Goal: Check status: Check status

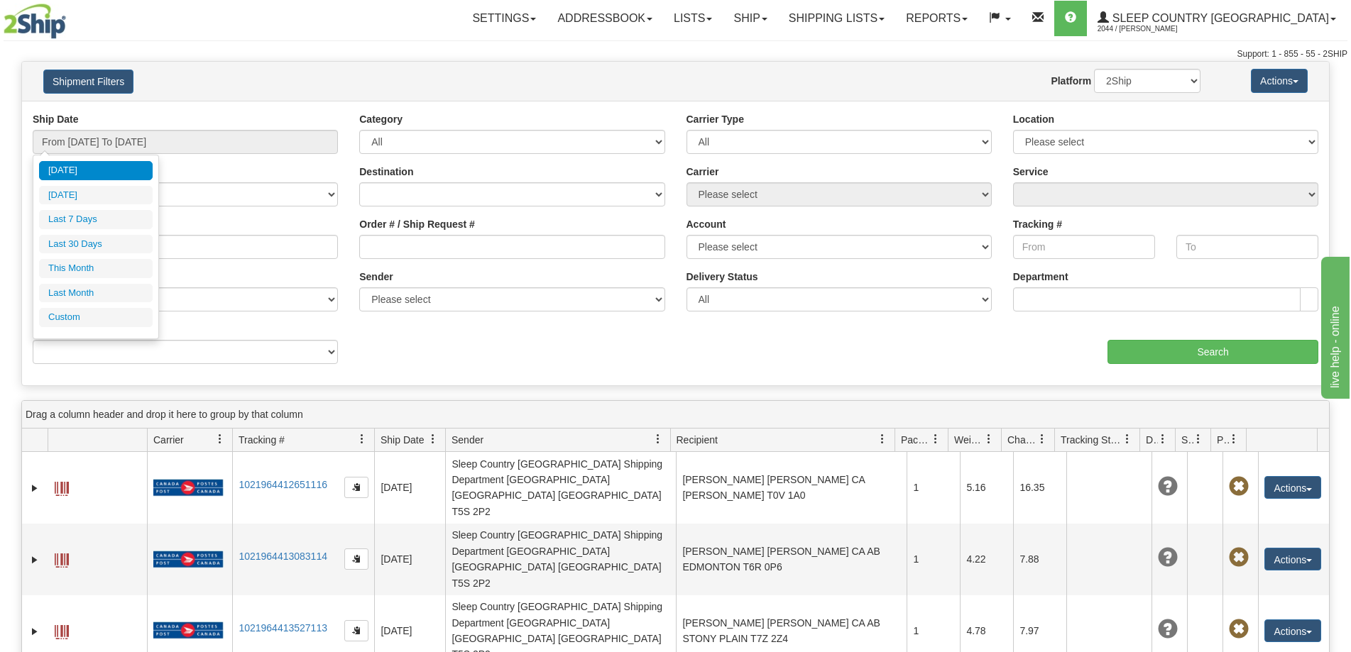
drag, startPoint x: 90, startPoint y: 246, endPoint x: 388, endPoint y: 262, distance: 298.5
click at [91, 246] on li "Last 30 Days" at bounding box center [96, 244] width 114 height 19
type input "From [DATE] To [DATE]"
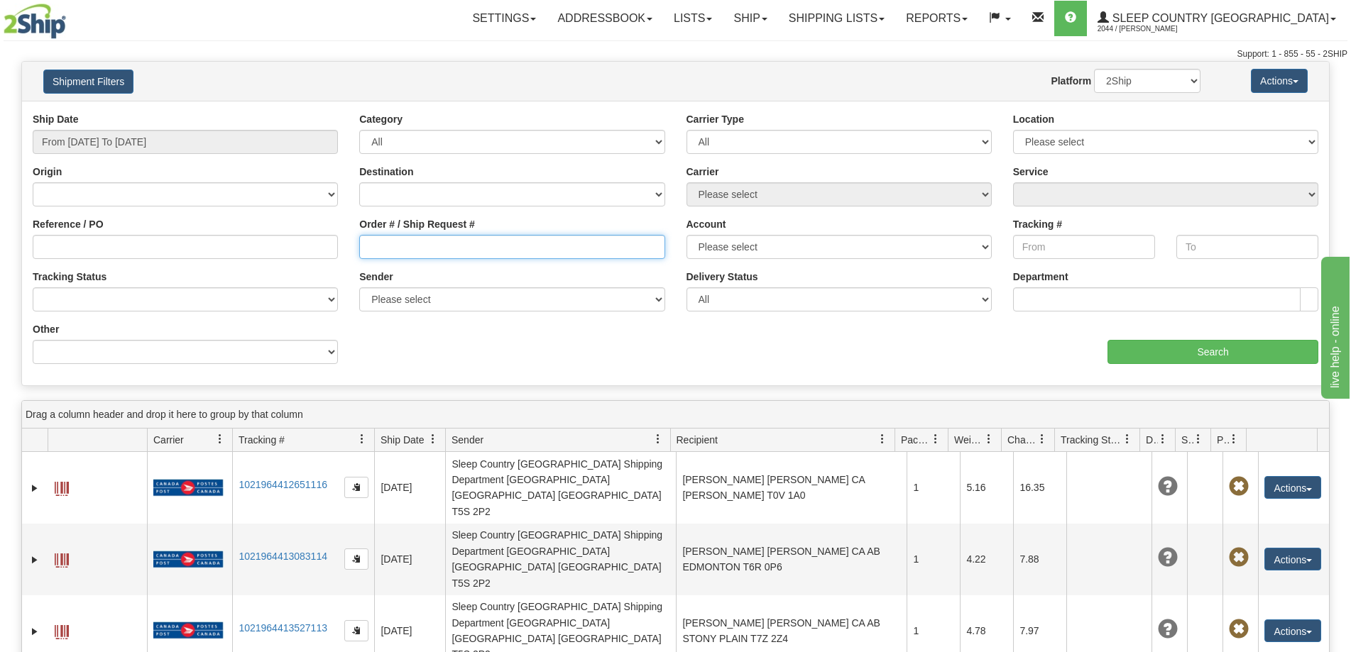
click at [397, 243] on input "Order # / Ship Request #" at bounding box center [511, 247] width 305 height 24
paste input "D425103470000002217001"
type input "D425103470000002217001"
drag, startPoint x: 529, startPoint y: 251, endPoint x: 340, endPoint y: 241, distance: 189.8
click at [162, 112] on div "Reference / PO Order # / Ship Request # D425103470000002217001 Account Please s…" at bounding box center [675, 112] width 1307 height 0
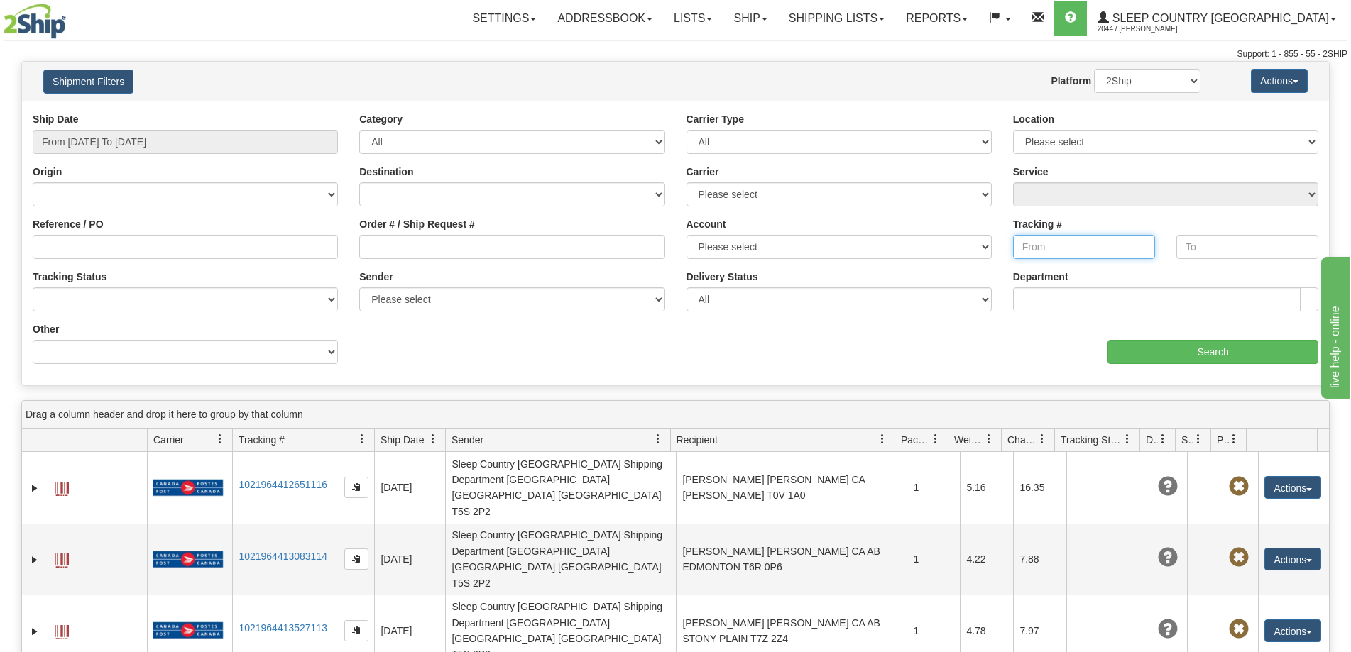
click at [1104, 238] on input "Tracking #" at bounding box center [1084, 247] width 142 height 24
paste input "D425103470000002217001"
type input "D425103470000002217001"
click at [1184, 356] on input "Search" at bounding box center [1212, 352] width 211 height 24
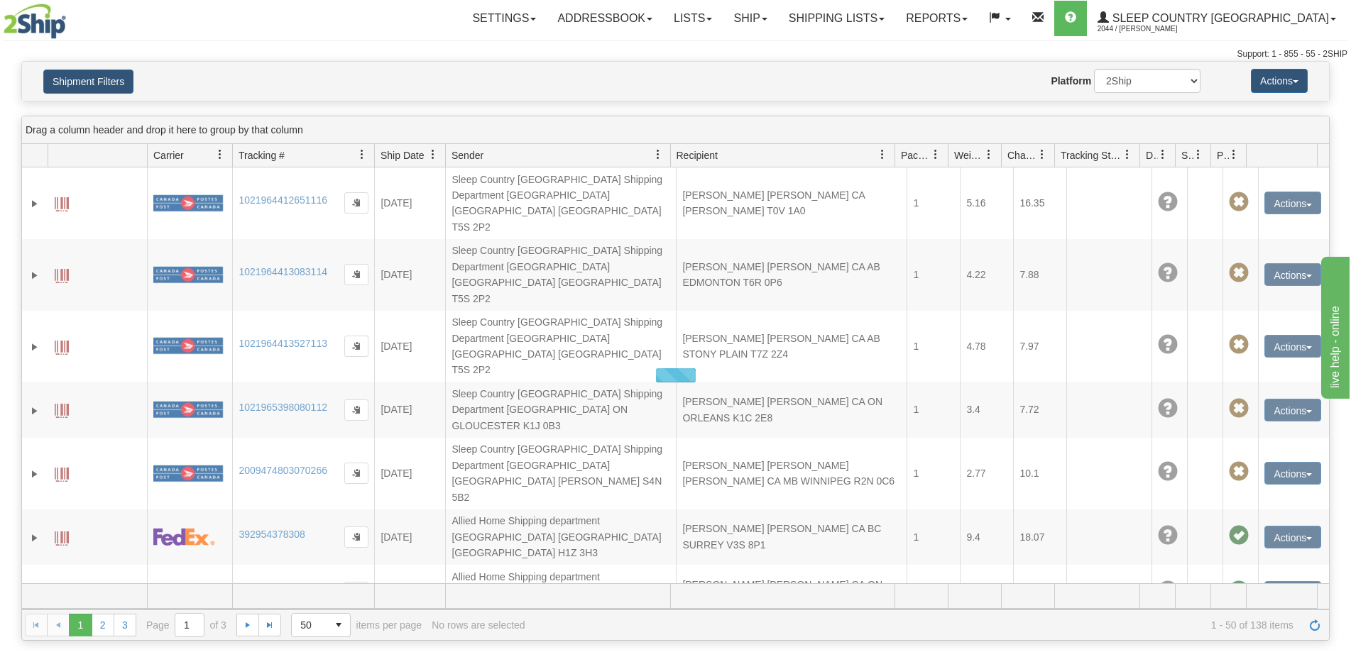
scroll to position [0, 0]
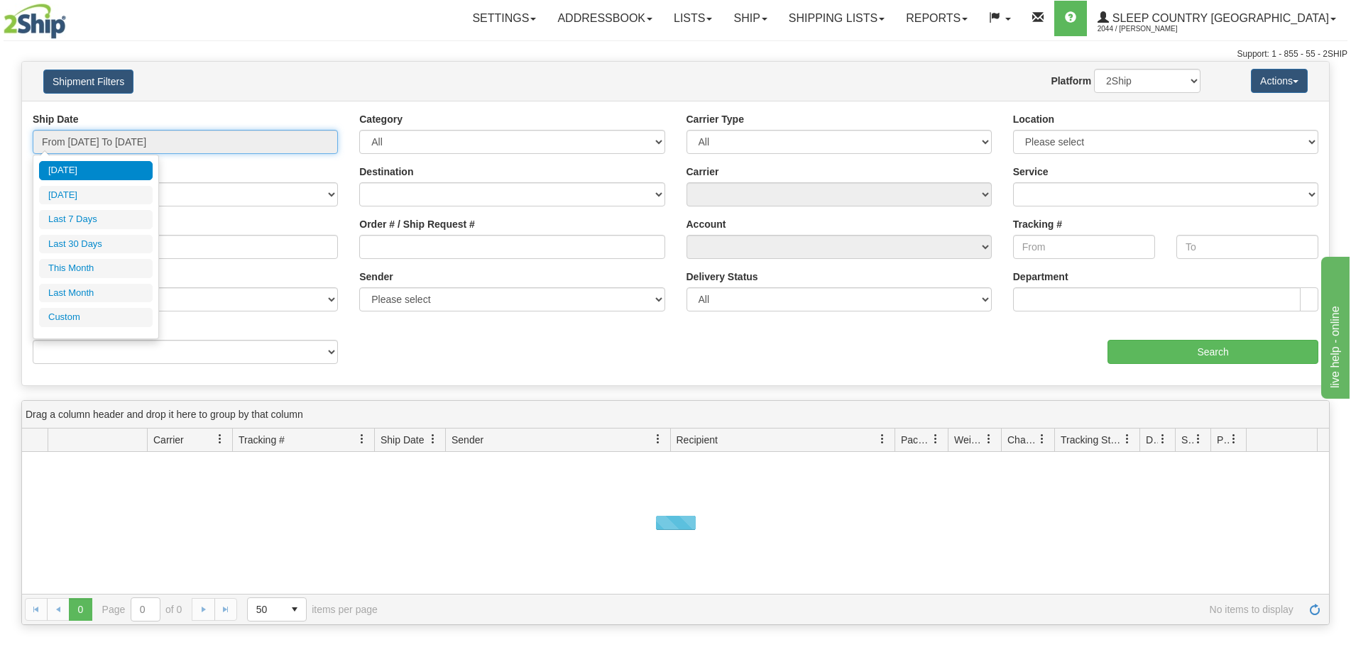
click at [140, 138] on input "From [DATE] To [DATE]" at bounding box center [185, 142] width 305 height 24
click at [93, 221] on li "Last 7 Days" at bounding box center [96, 219] width 114 height 19
type input "From 09/02/2025 To 09/08/2025"
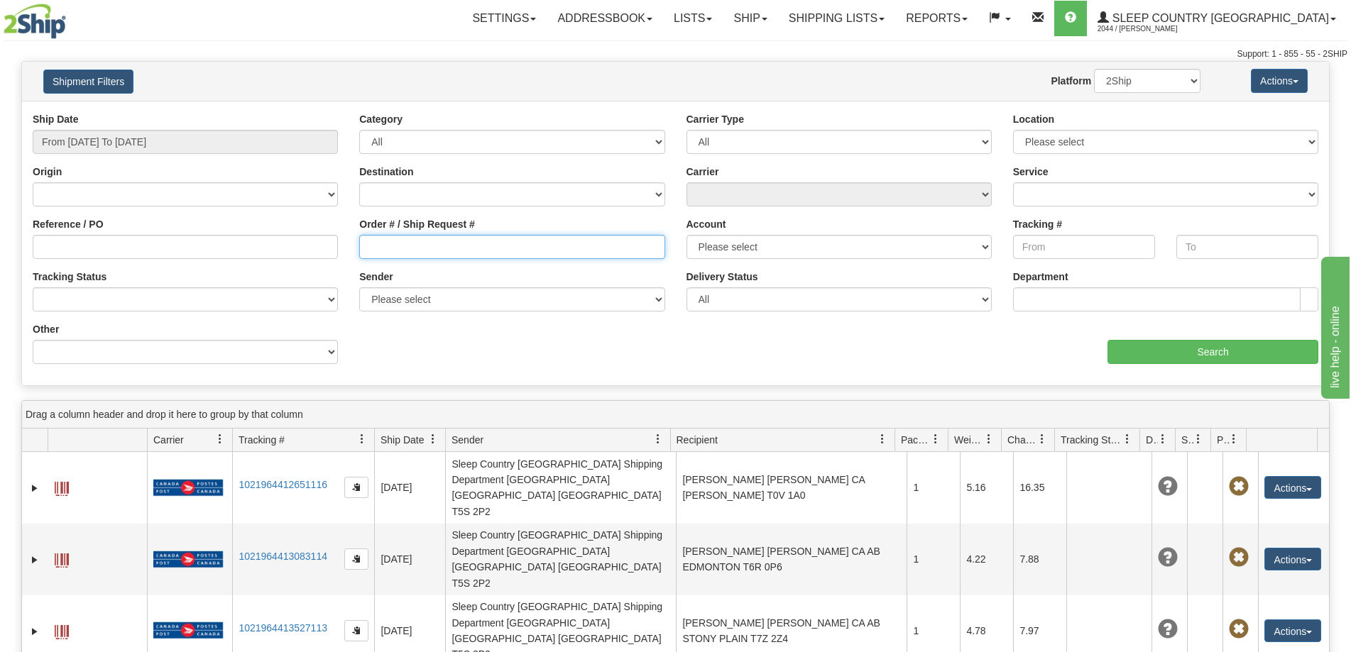
click at [394, 244] on input "Order # / Ship Request #" at bounding box center [511, 247] width 305 height 24
paste input "9000I054980"
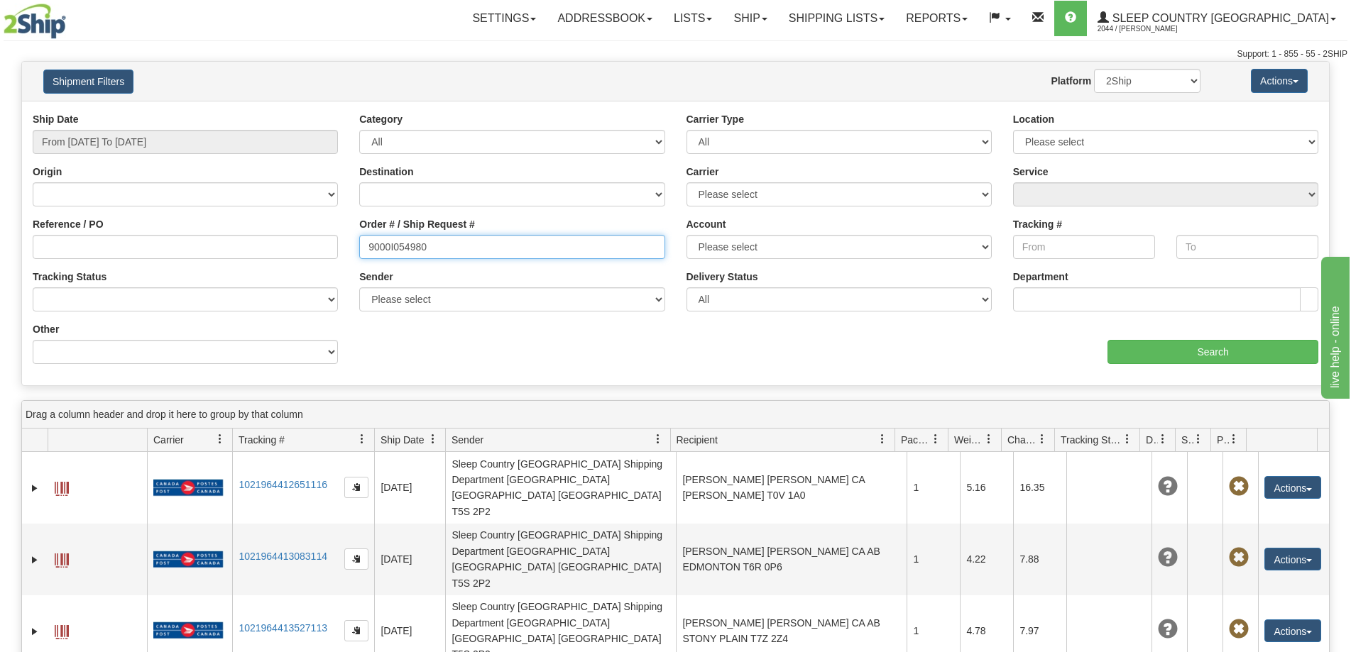
type input "9000I054980"
click at [1161, 364] on div "Ship Date From 09/02/2025 To 09/08/2025 Category All Inbound Outbound Carrier T…" at bounding box center [675, 243] width 1307 height 263
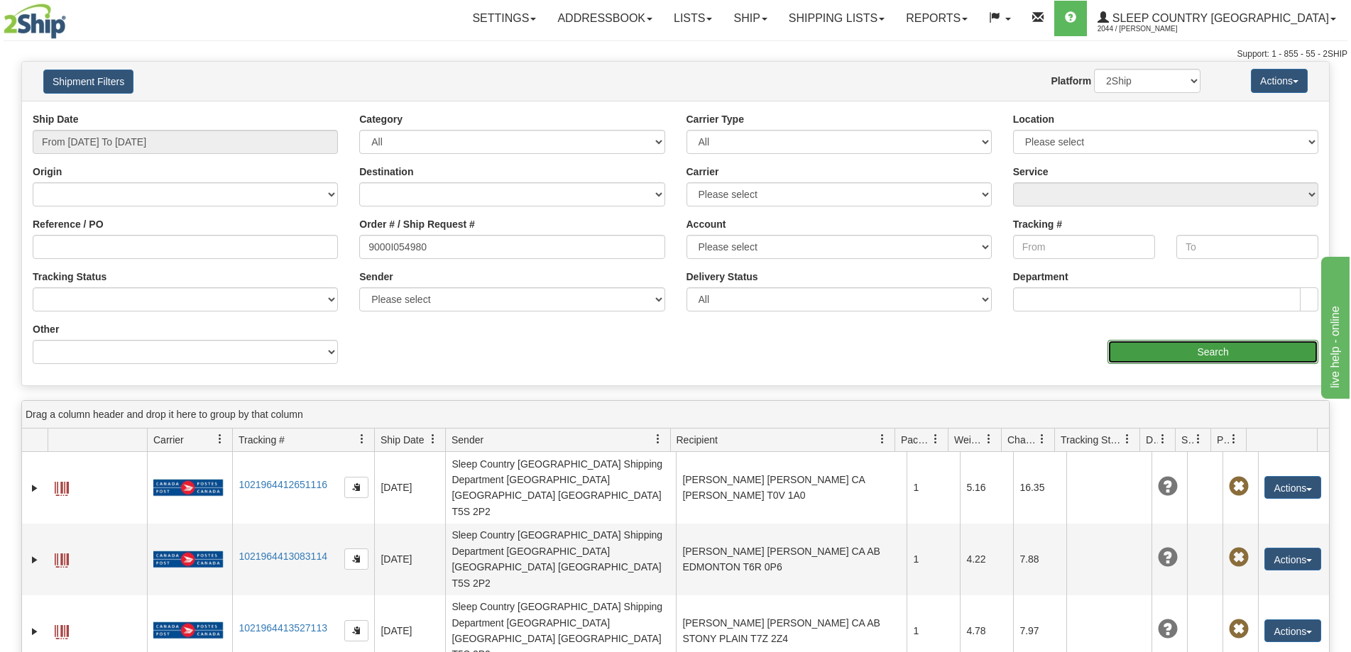
click at [1166, 353] on input "Search" at bounding box center [1212, 352] width 211 height 24
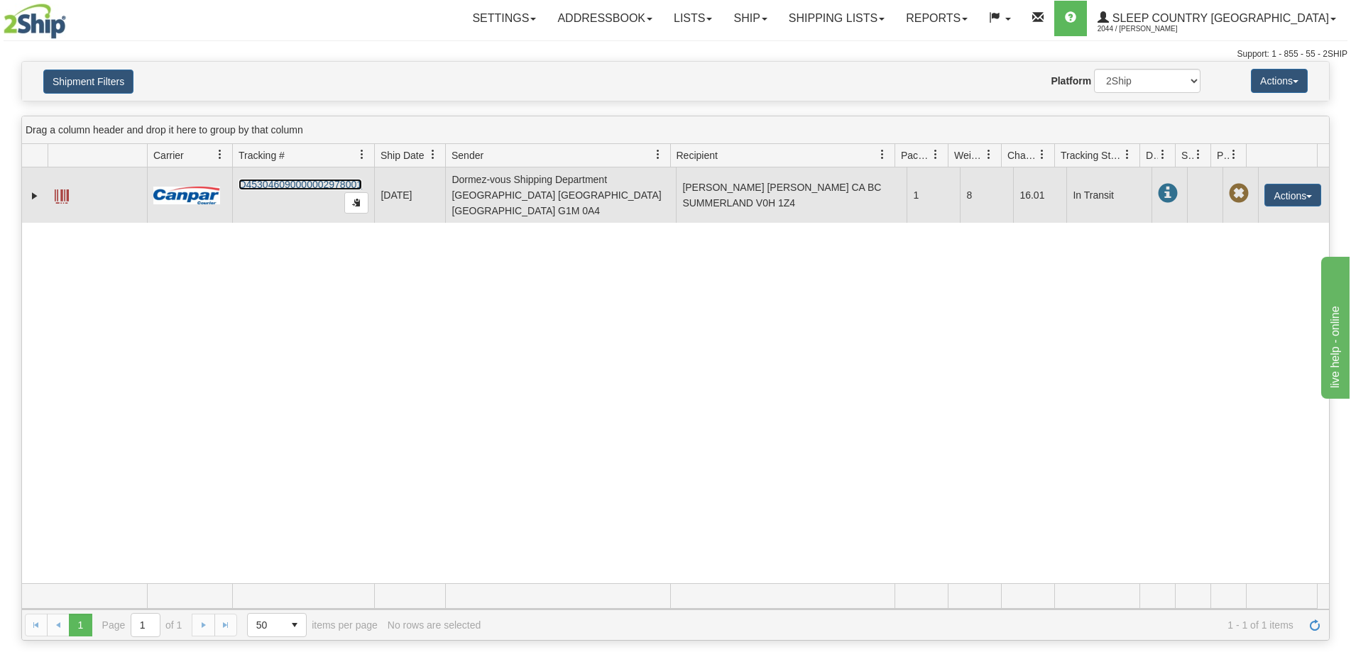
click at [322, 179] on link "D453046090000002978001" at bounding box center [299, 184] width 123 height 11
